Goal: Communication & Community: Answer question/provide support

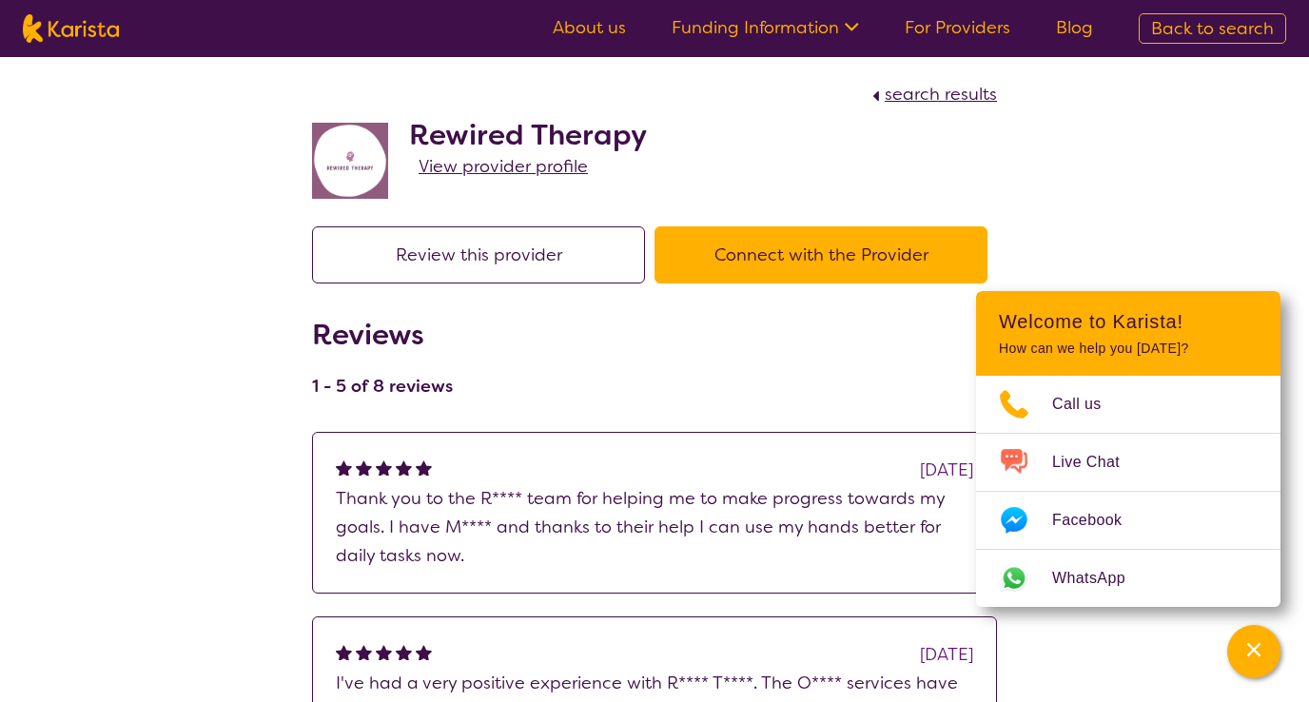
click at [525, 262] on button "Review this provider" at bounding box center [478, 254] width 333 height 57
click at [483, 166] on span "View provider profile" at bounding box center [502, 166] width 169 height 23
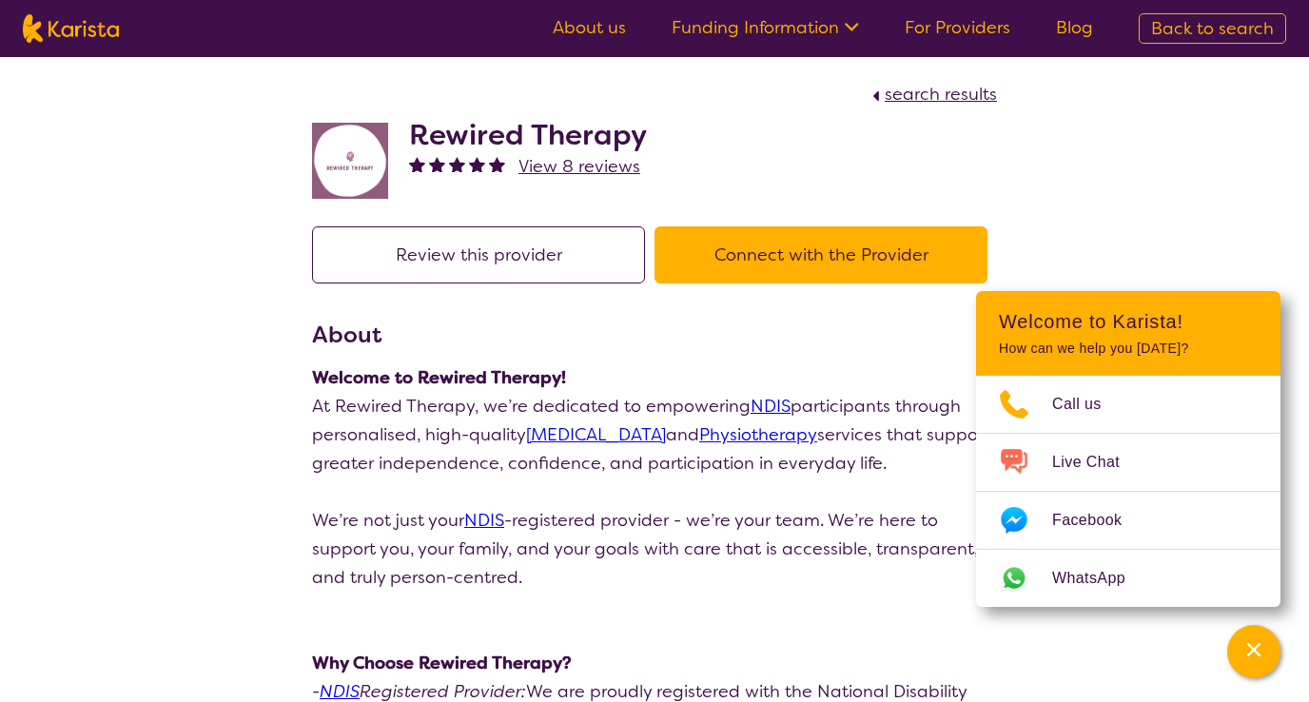
click at [564, 165] on span "View 8 reviews" at bounding box center [579, 166] width 122 height 23
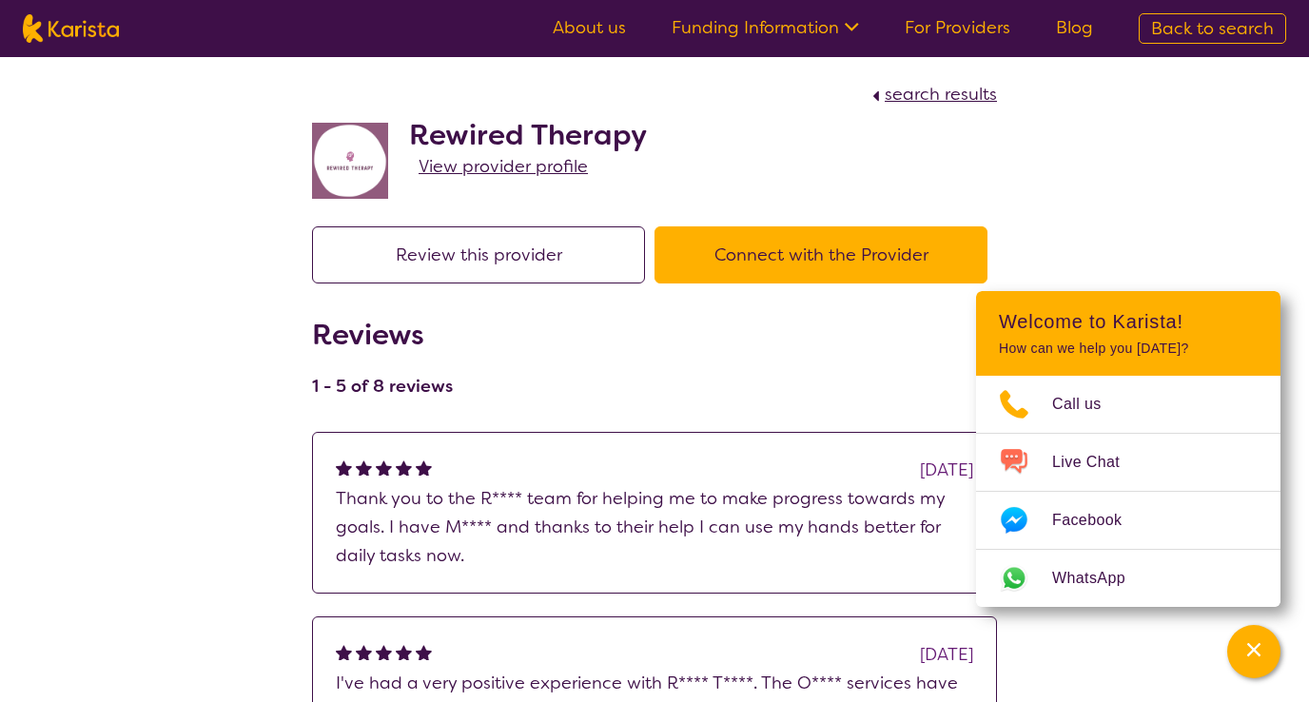
click at [992, 18] on link "For Providers" at bounding box center [957, 27] width 106 height 23
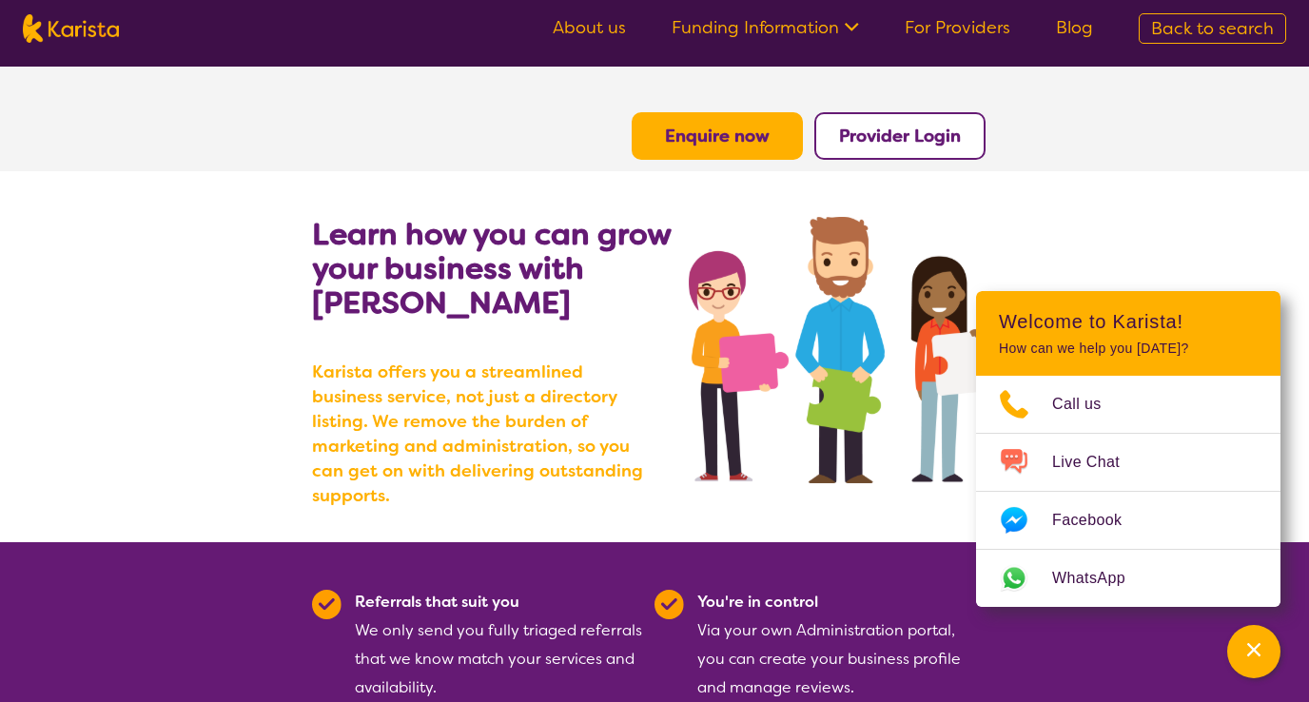
click at [947, 124] on button "Provider Login" at bounding box center [899, 136] width 171 height 48
click at [942, 144] on b "Provider Login" at bounding box center [900, 136] width 122 height 23
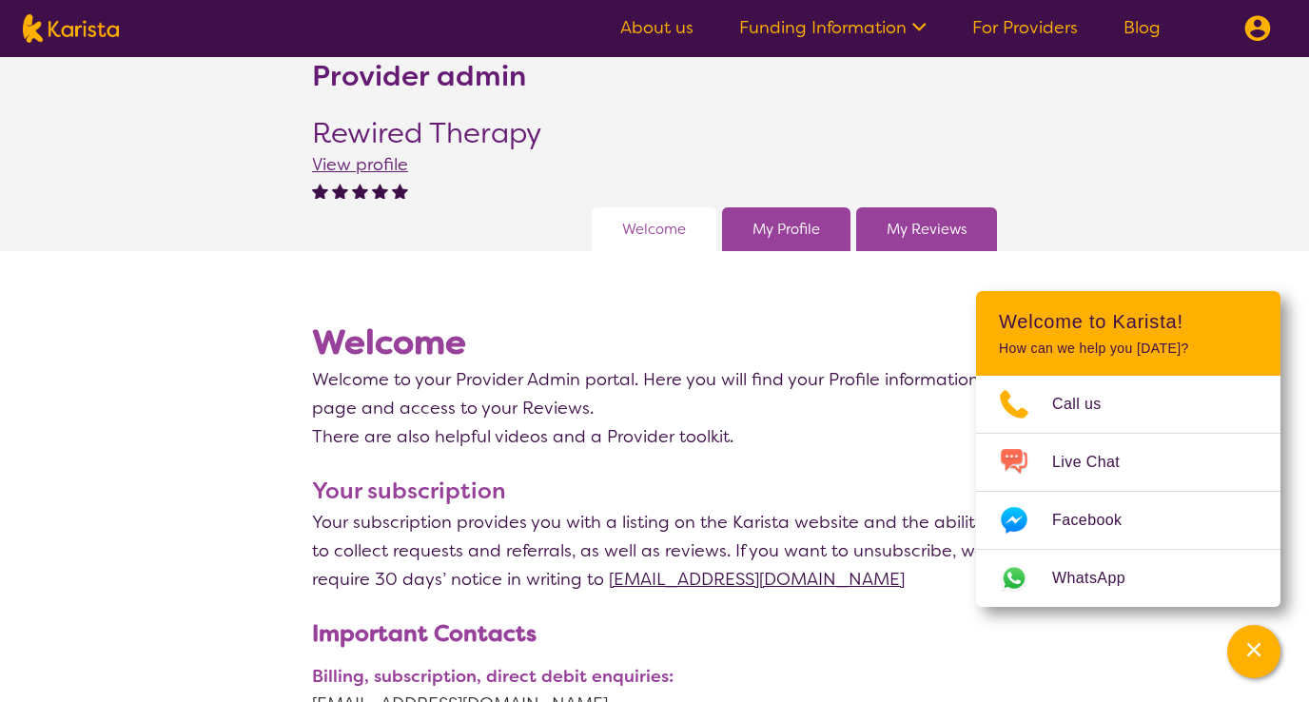
scroll to position [37, 0]
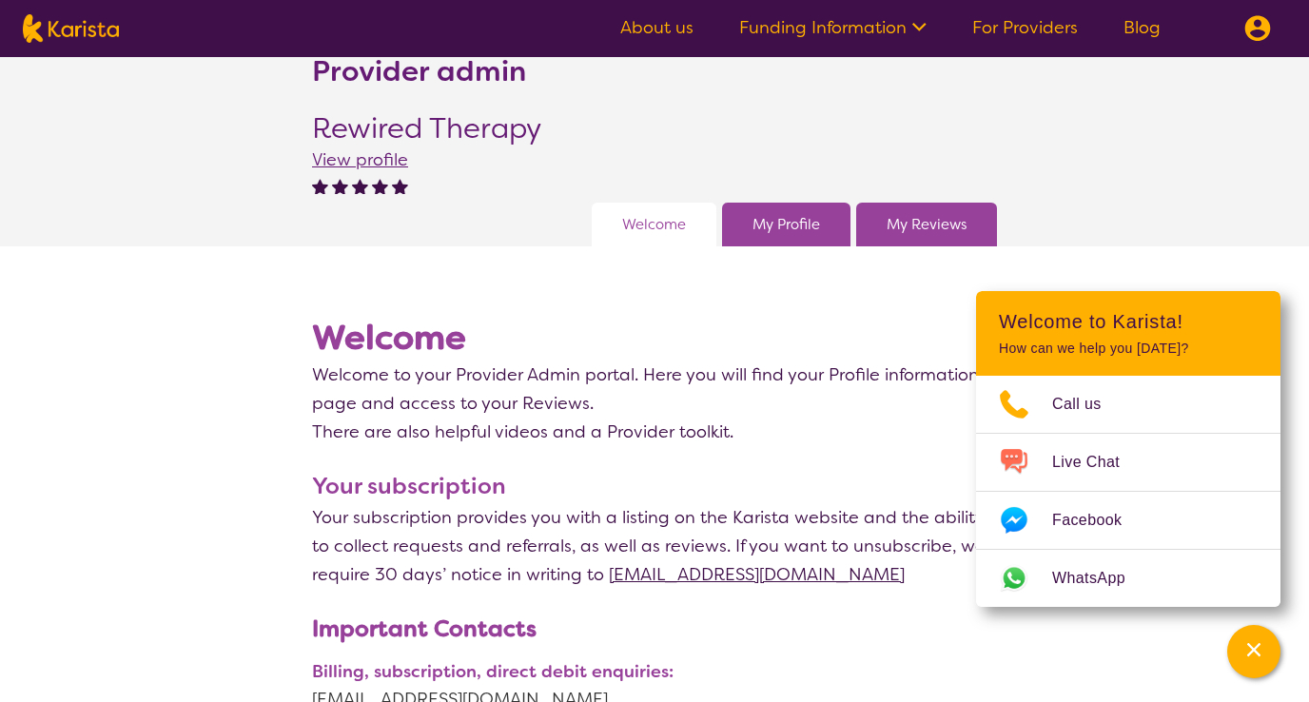
click at [882, 223] on div "My Reviews" at bounding box center [926, 225] width 141 height 44
click at [929, 226] on link "My Reviews" at bounding box center [926, 224] width 80 height 29
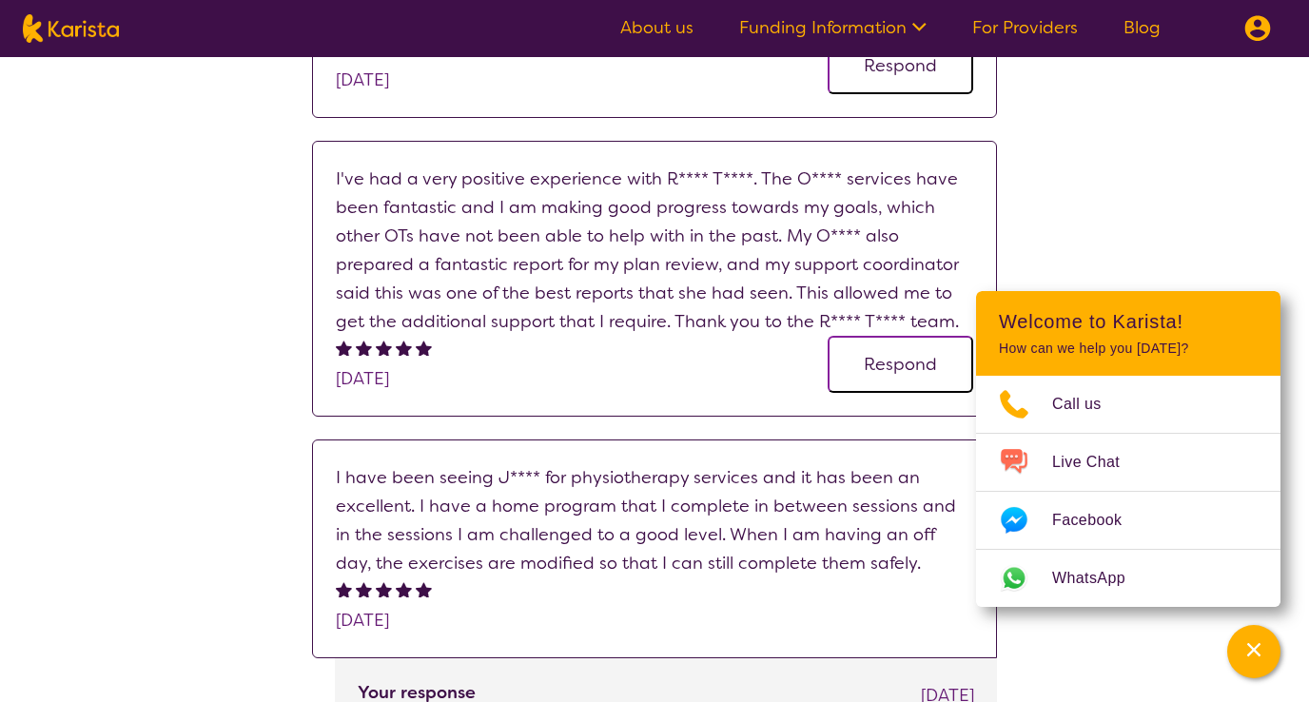
scroll to position [546, 0]
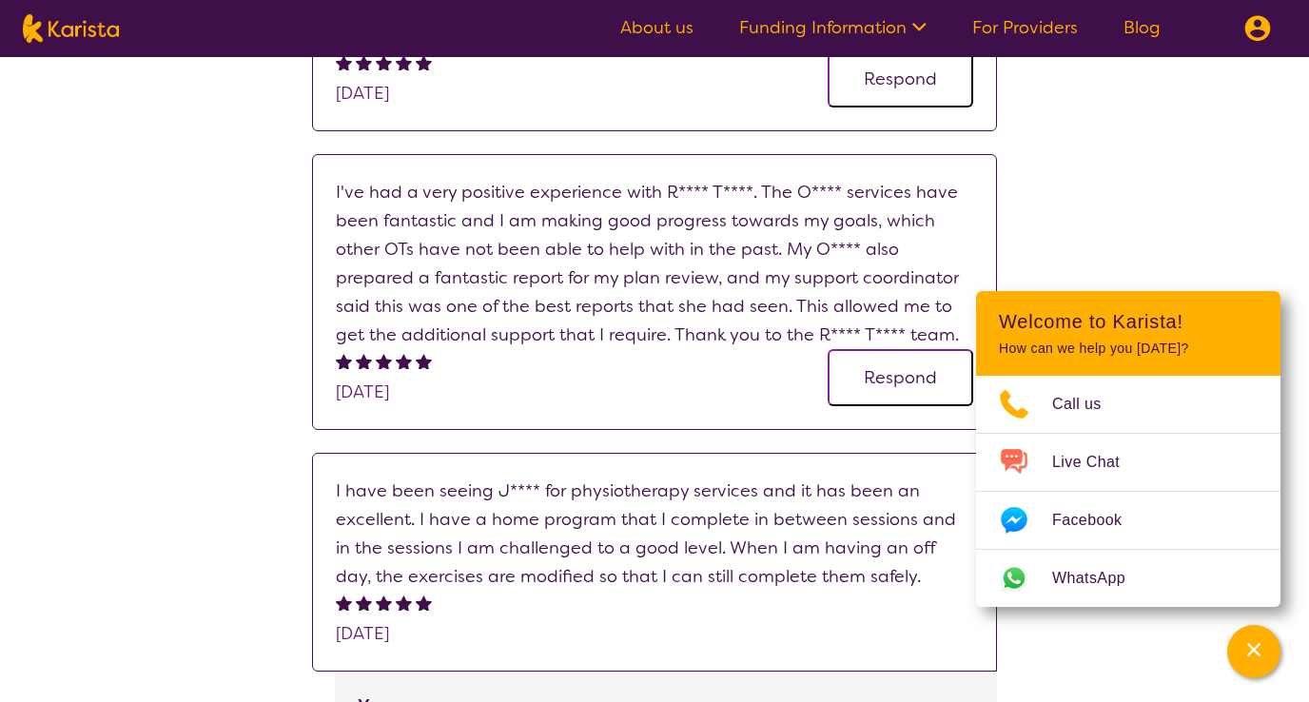
click at [592, 320] on p "I've had a very positive experience with R**** T****. The O**** services have b…" at bounding box center [654, 263] width 637 height 171
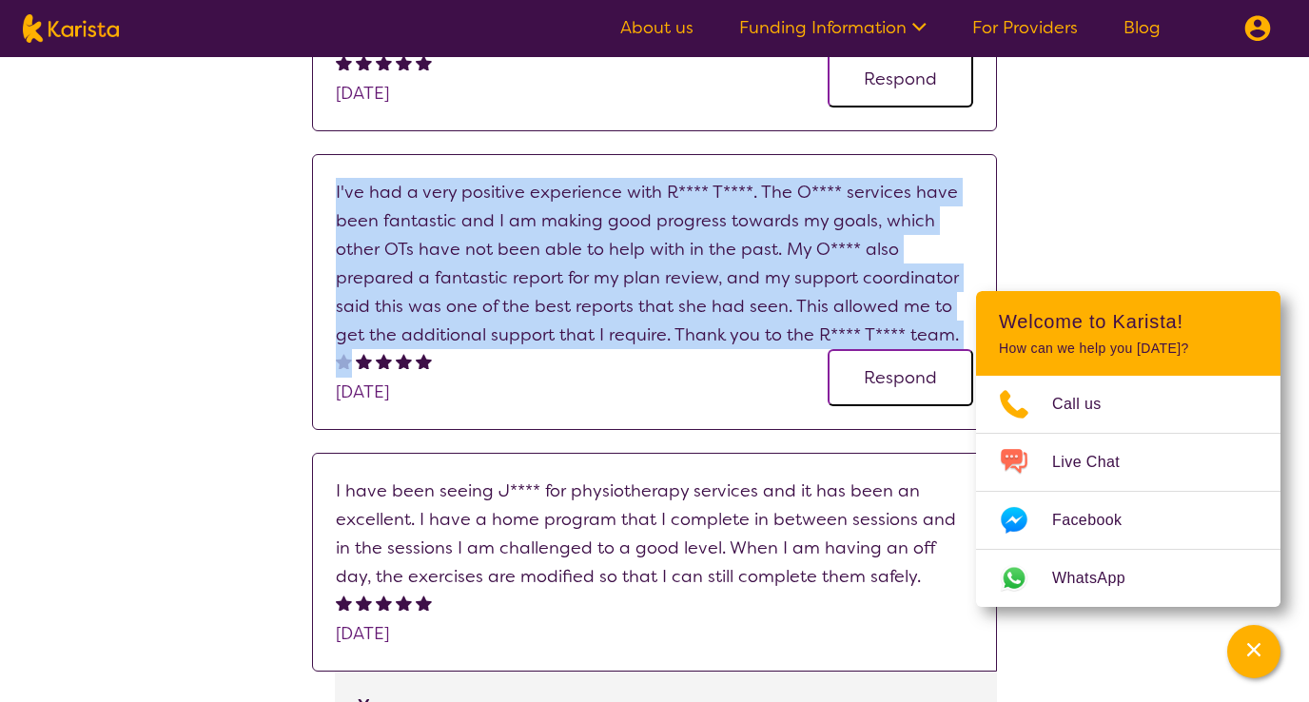
copy p "I've had a very positive experience with R**** T****. The O**** services have b…"
click at [934, 369] on button "Respond" at bounding box center [900, 377] width 146 height 57
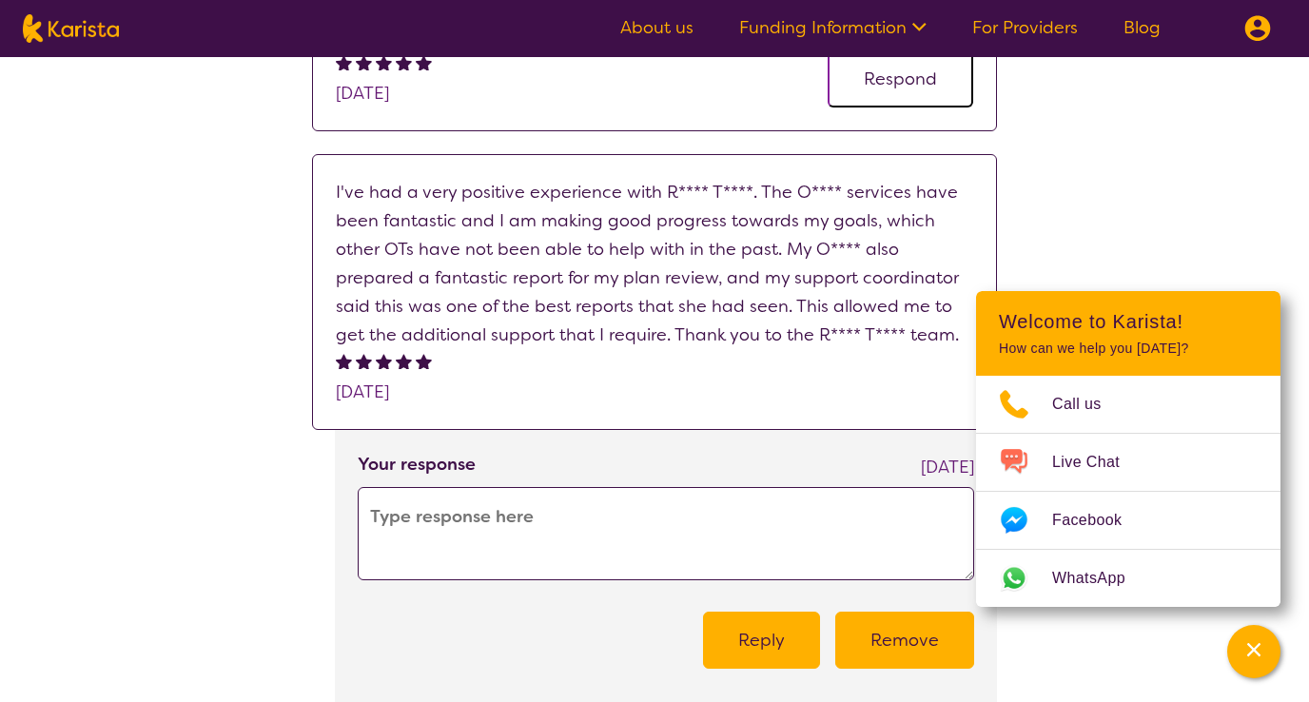
click at [724, 490] on textarea at bounding box center [666, 533] width 616 height 93
paste textarea "Thank you so much for your kind words and for sharing your experience with us. …"
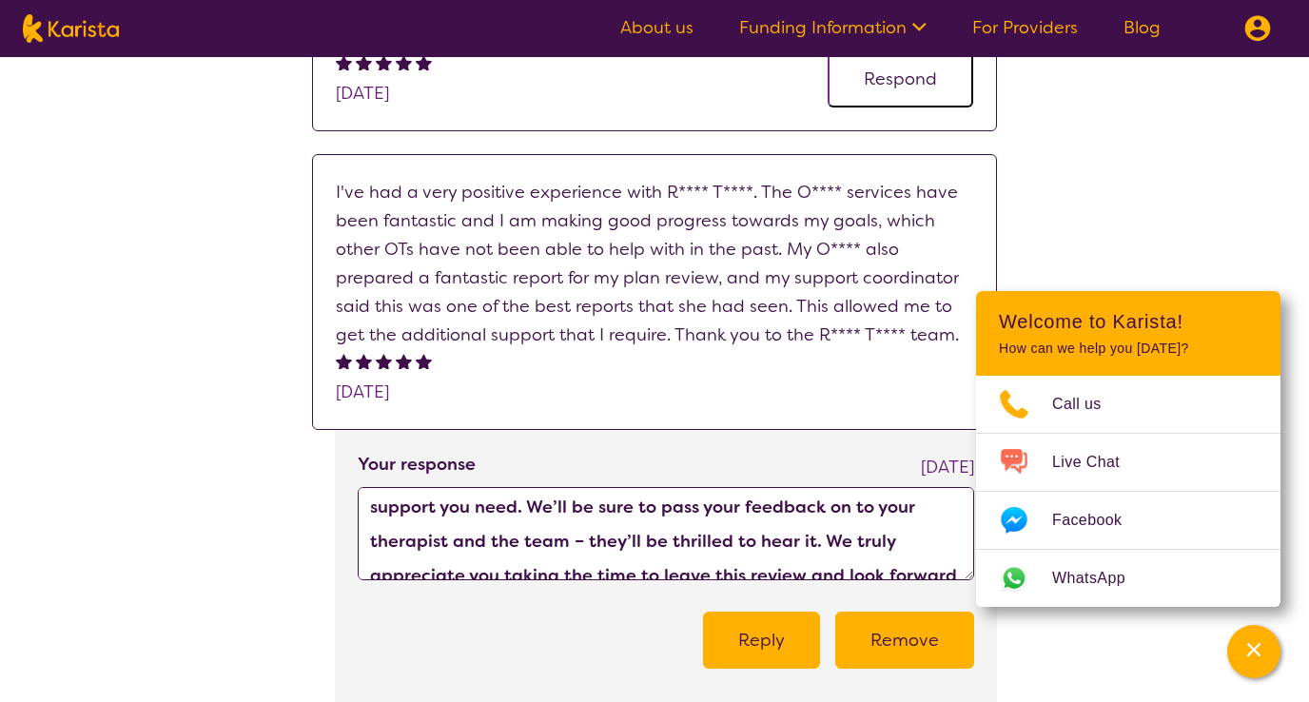
scroll to position [183, 0]
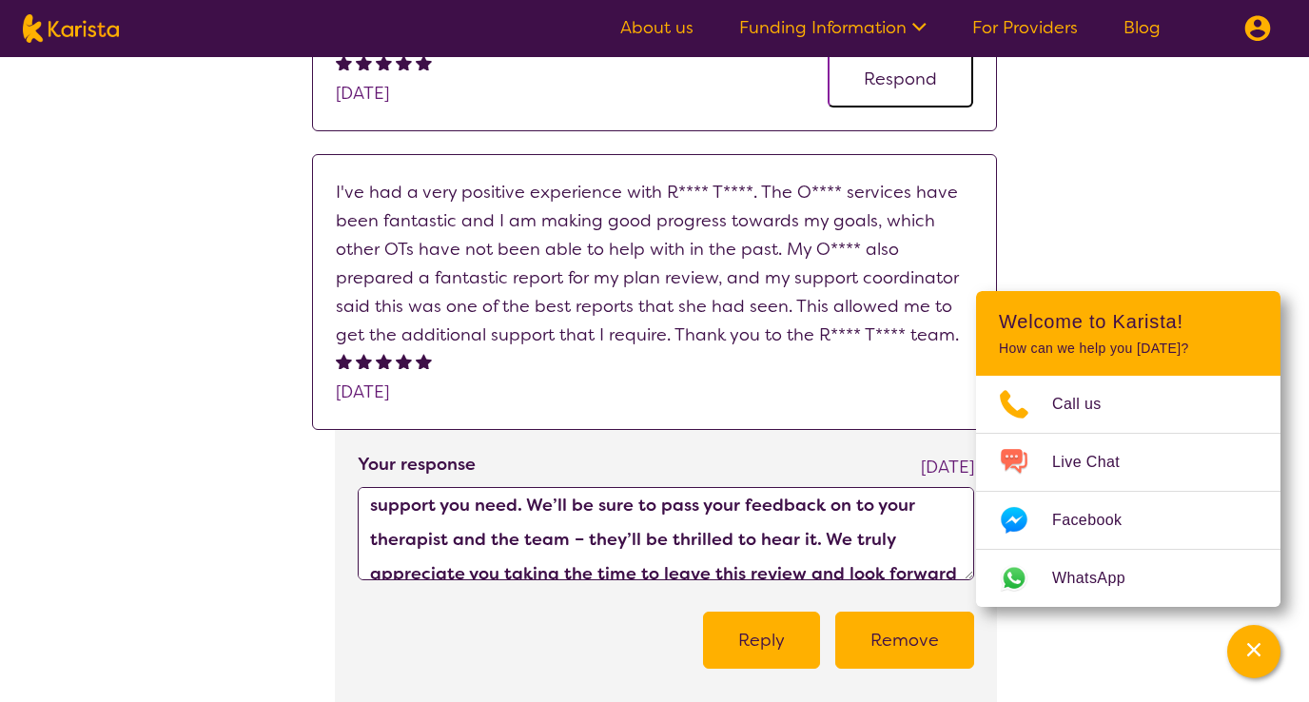
drag, startPoint x: 612, startPoint y: 536, endPoint x: 345, endPoint y: 512, distance: 268.4
click at [345, 512] on div "Your response Today Thank you so much for your kind words and for sharing your …" at bounding box center [666, 572] width 662 height 284
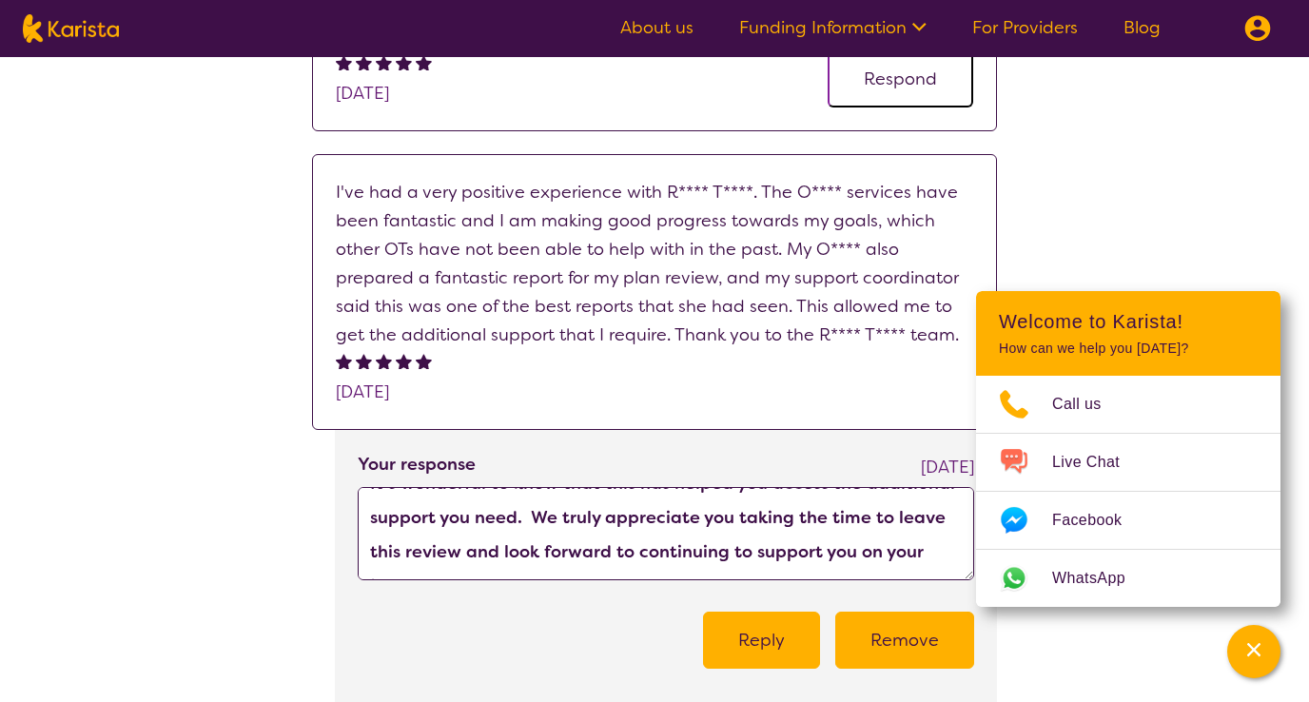
scroll to position [171, 0]
click at [872, 549] on textarea "Thank you so much for your kind words and for sharing your experience with us. …" at bounding box center [666, 533] width 616 height 93
type textarea "Thank you so much for your kind words and for sharing your experience with us. …"
click at [789, 641] on button "Reply" at bounding box center [761, 640] width 117 height 57
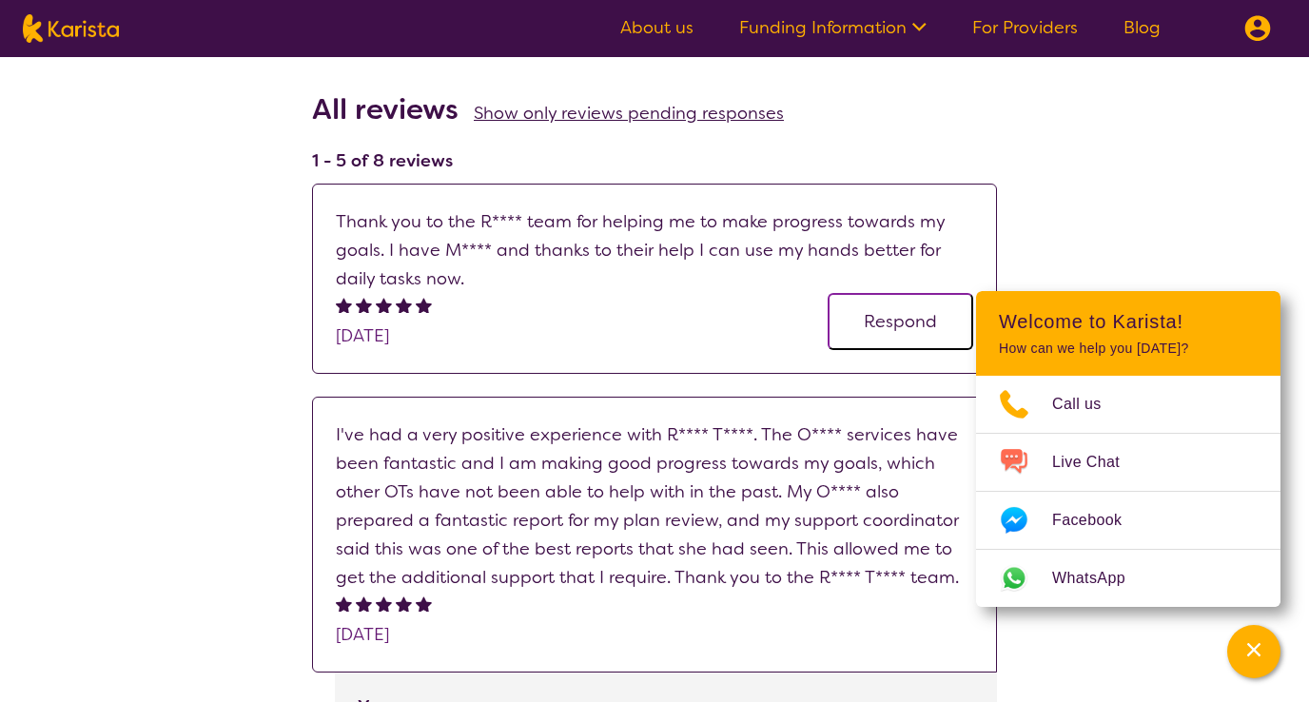
scroll to position [278, 0]
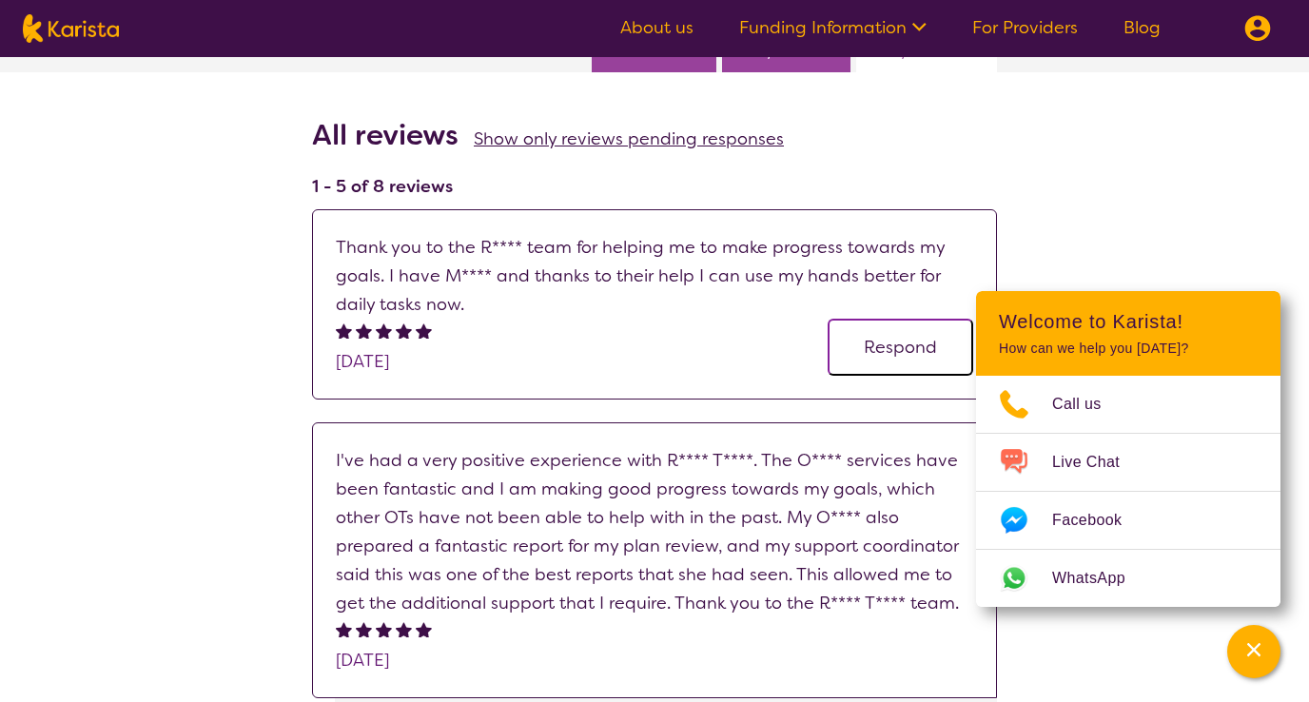
click at [518, 261] on p "Thank you to the R**** team for helping me to make progress towards my goals. I…" at bounding box center [654, 276] width 637 height 86
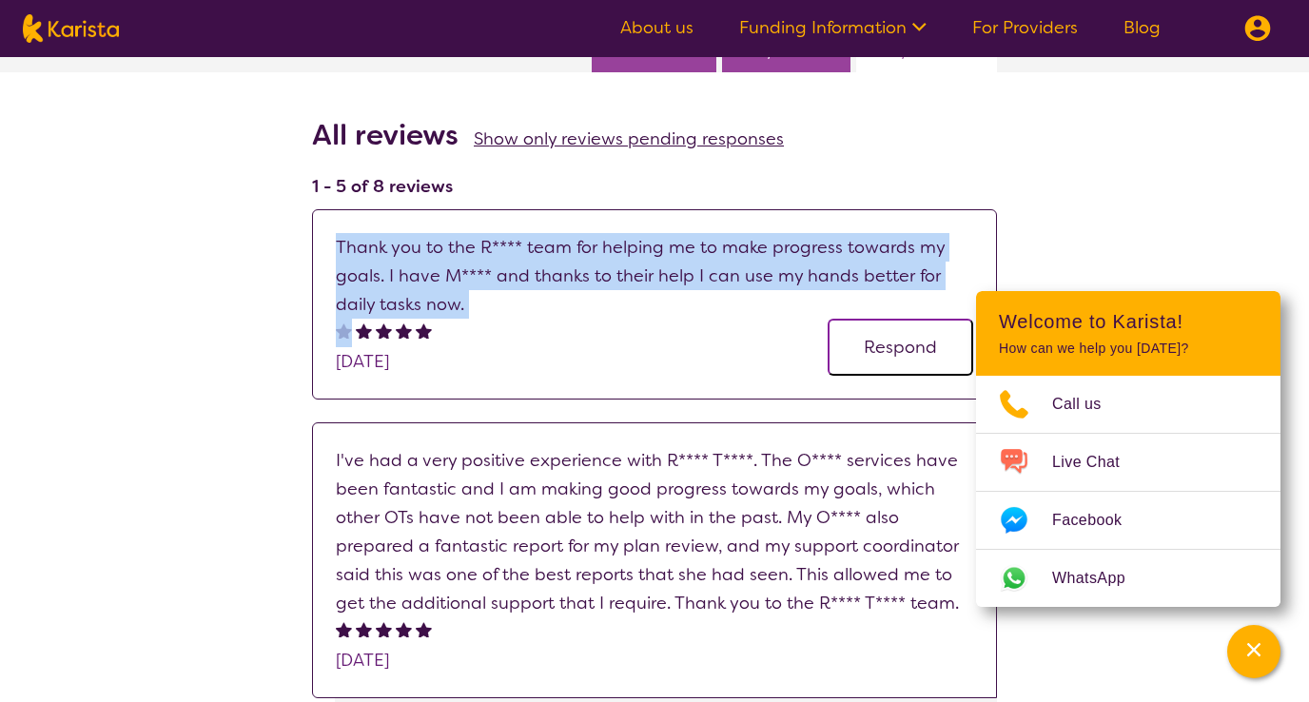
copy p "Thank you to the R**** team for helping me to make progress towards my goals. I…"
click at [919, 345] on button "Respond" at bounding box center [900, 347] width 146 height 57
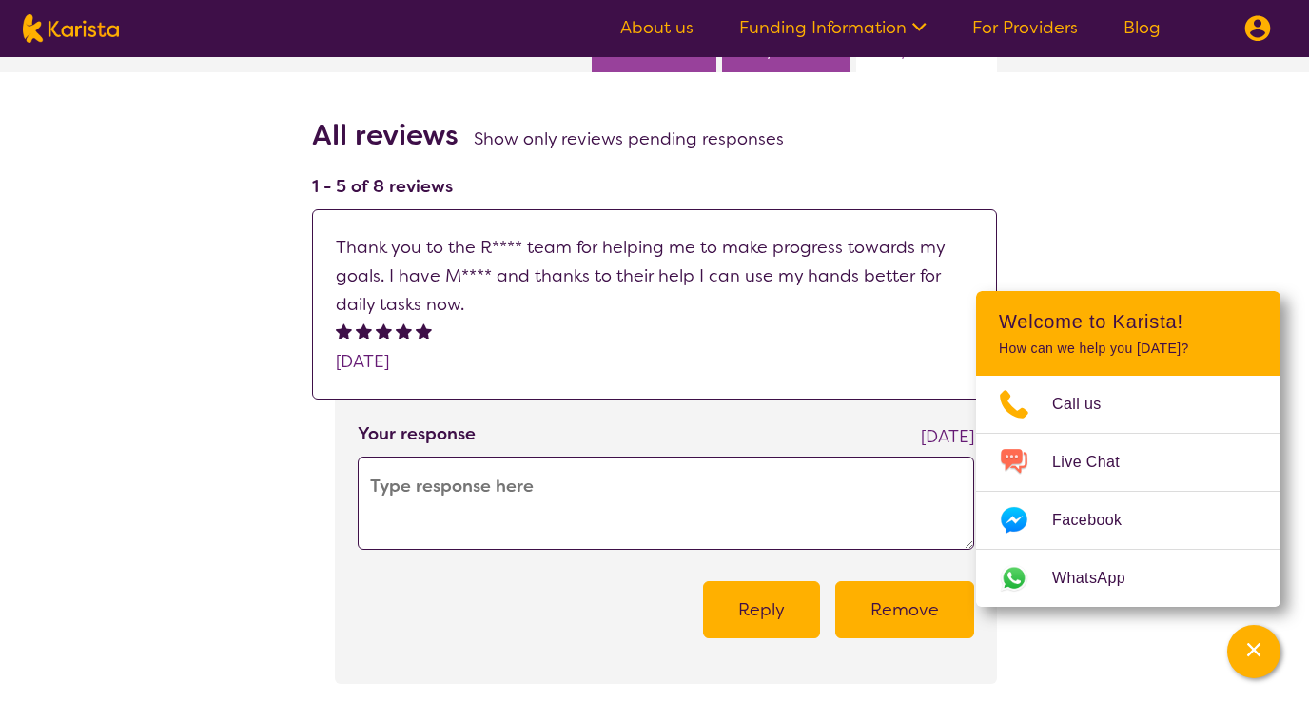
click at [565, 538] on textarea at bounding box center [666, 502] width 616 height 93
paste textarea "Thank you for sharing your experience with us. We’re so glad to hear that you’v…"
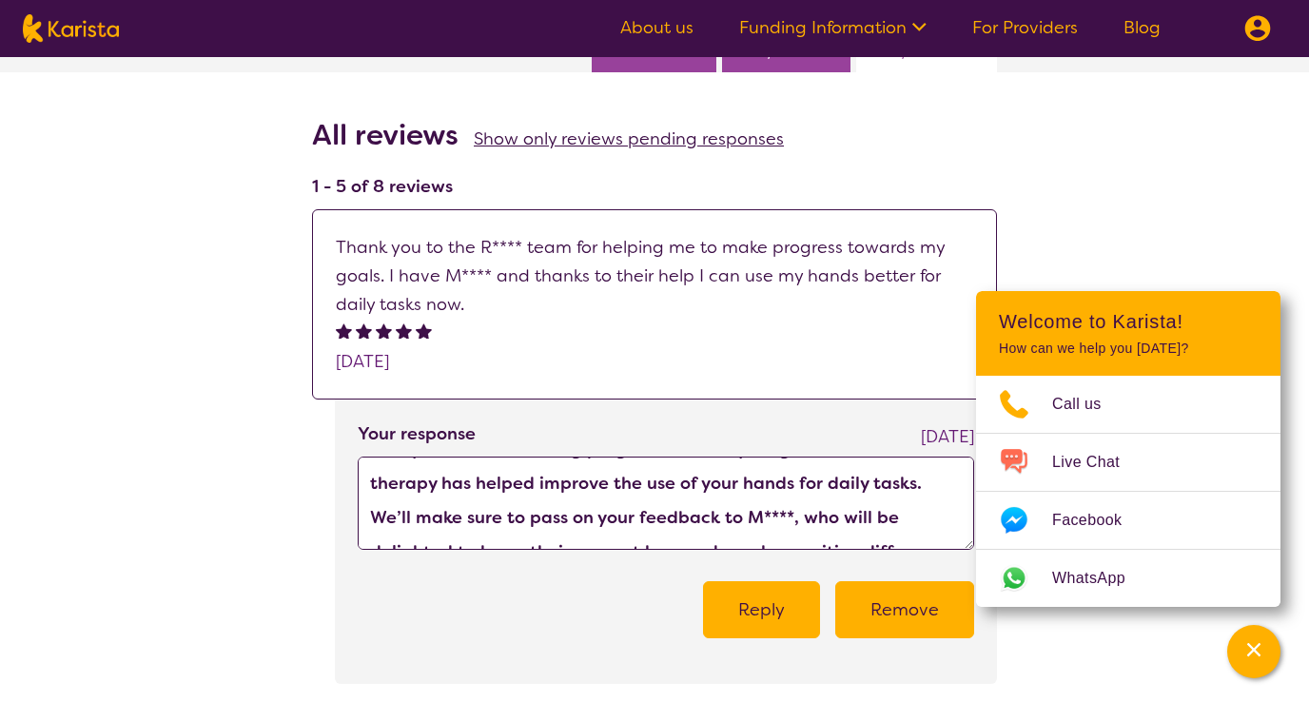
scroll to position [76, 0]
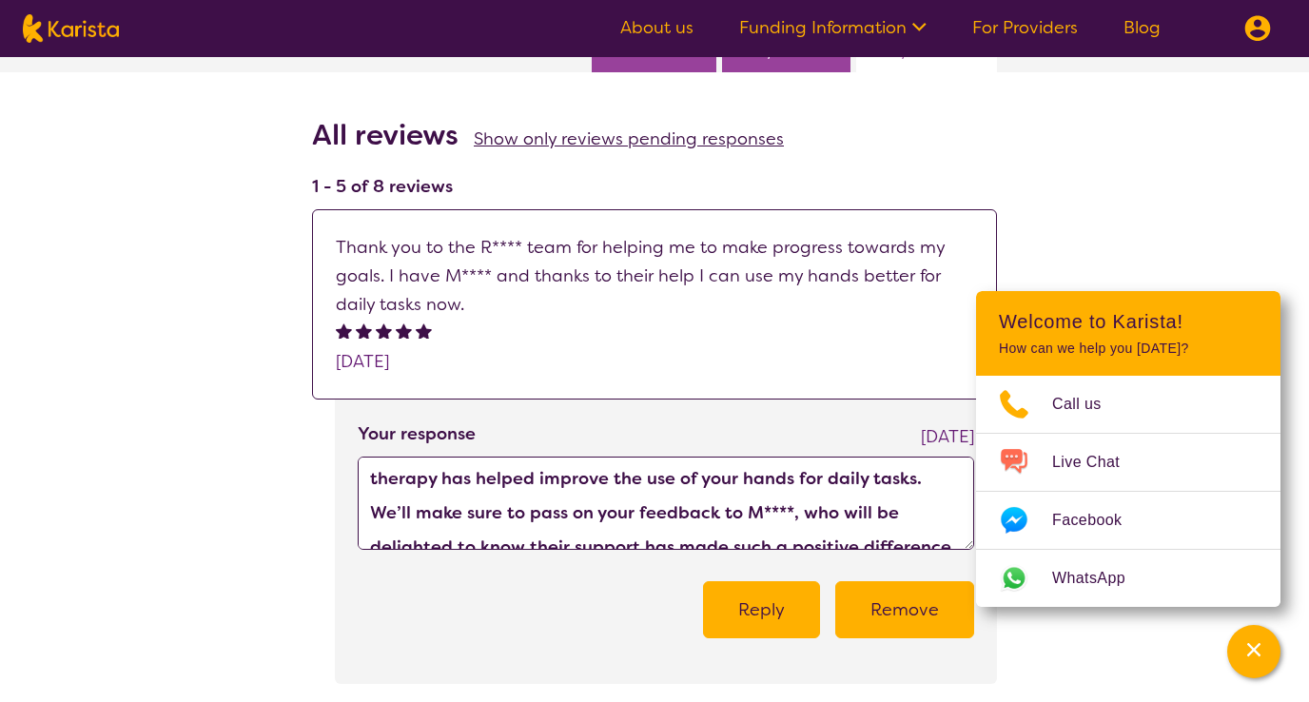
drag, startPoint x: 917, startPoint y: 477, endPoint x: 842, endPoint y: 534, distance: 94.3
click at [842, 534] on textarea "Thank you for sharing your experience with us. We’re so glad to hear that you’v…" at bounding box center [666, 502] width 616 height 93
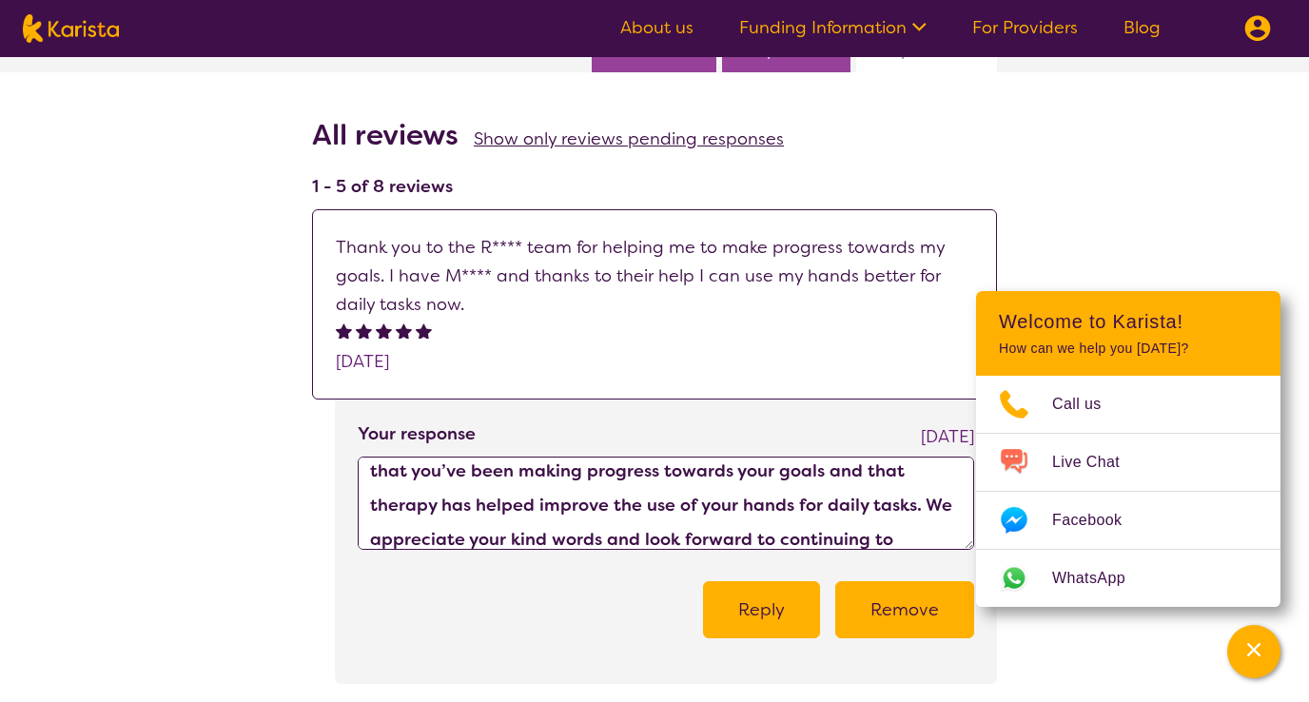
scroll to position [34, 0]
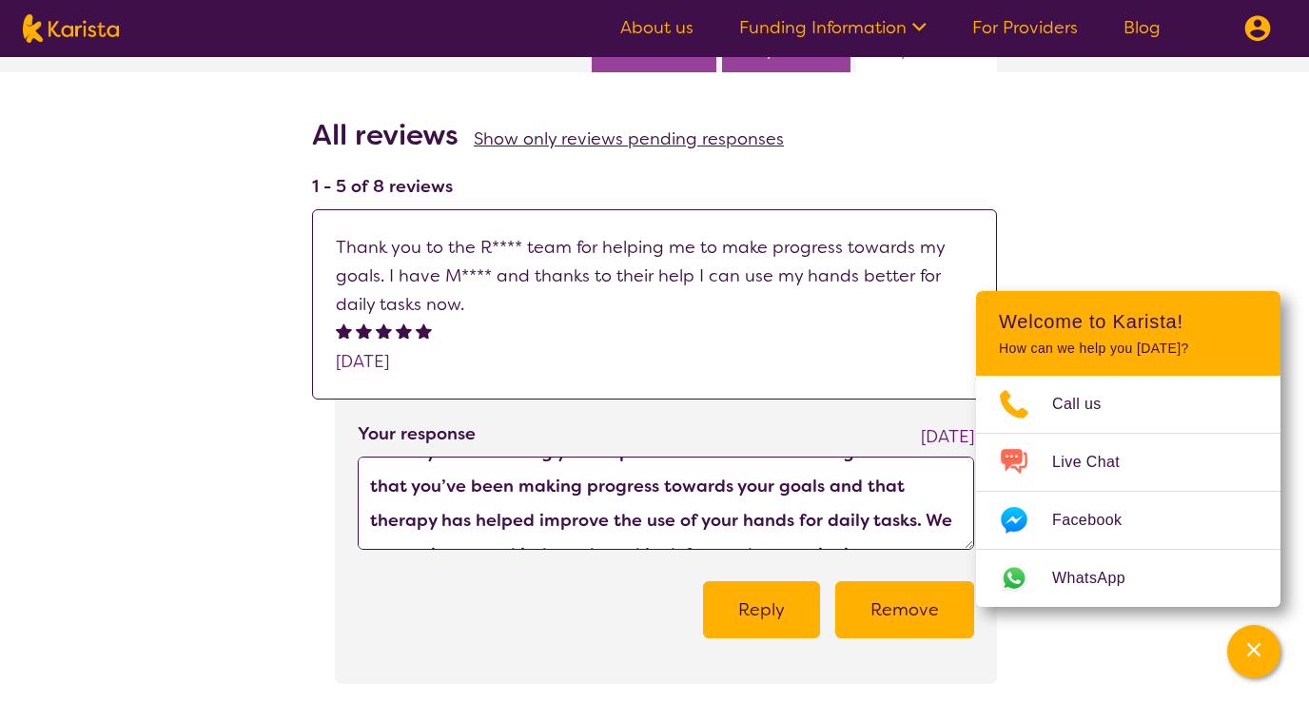
click at [922, 520] on textarea "Thank you for sharing your experience with us. We’re so glad to hear that you’v…" at bounding box center [666, 502] width 616 height 93
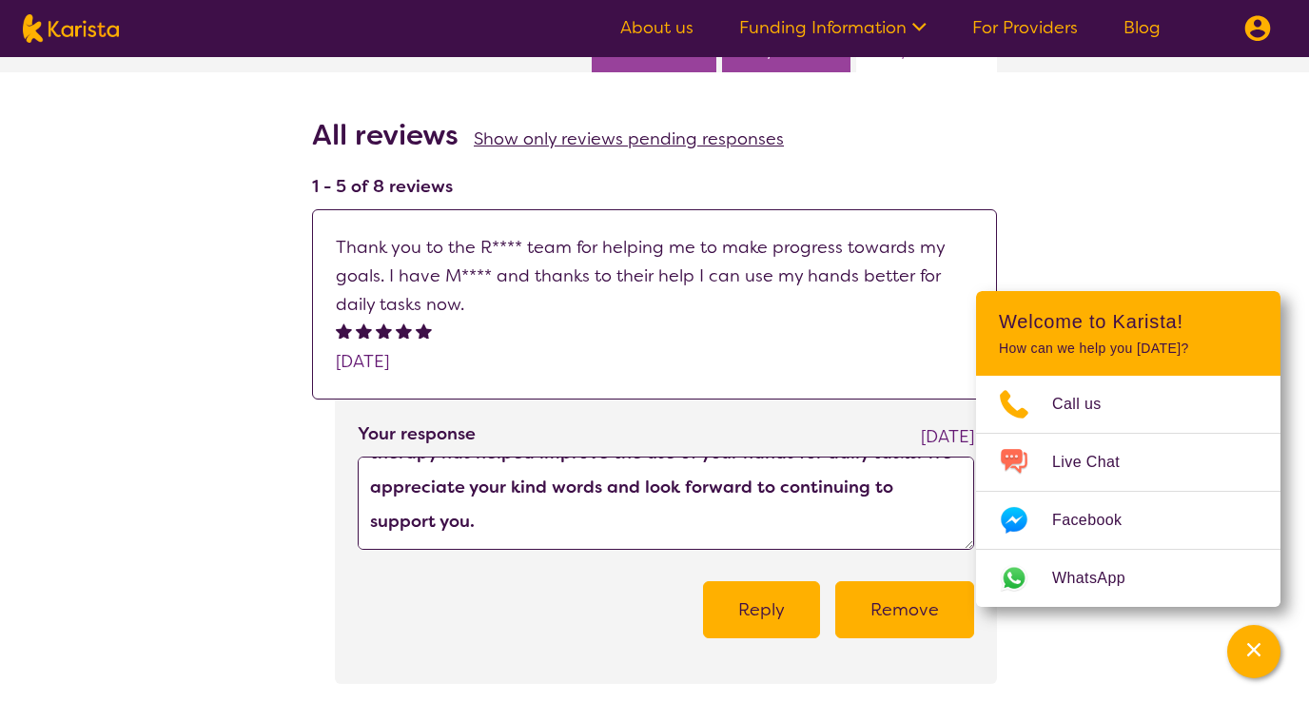
scroll to position [103, 0]
click at [820, 538] on textarea "Thank you for sharing your experience with us. We’re so glad to hear that you’v…" at bounding box center [666, 502] width 616 height 93
type textarea "Thank you for sharing your experience with us. We’re so glad to hear that you’v…"
click at [781, 605] on button "Reply" at bounding box center [761, 609] width 117 height 57
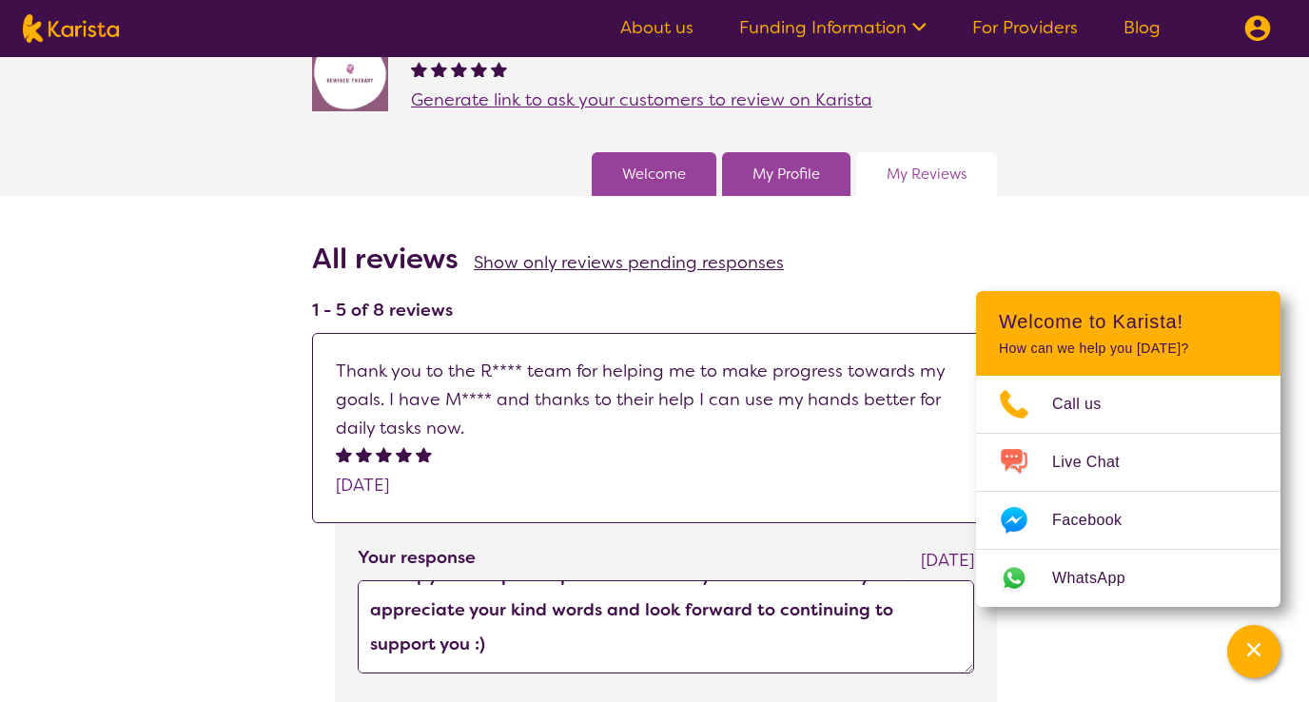
scroll to position [0, 0]
